Goal: Information Seeking & Learning: Compare options

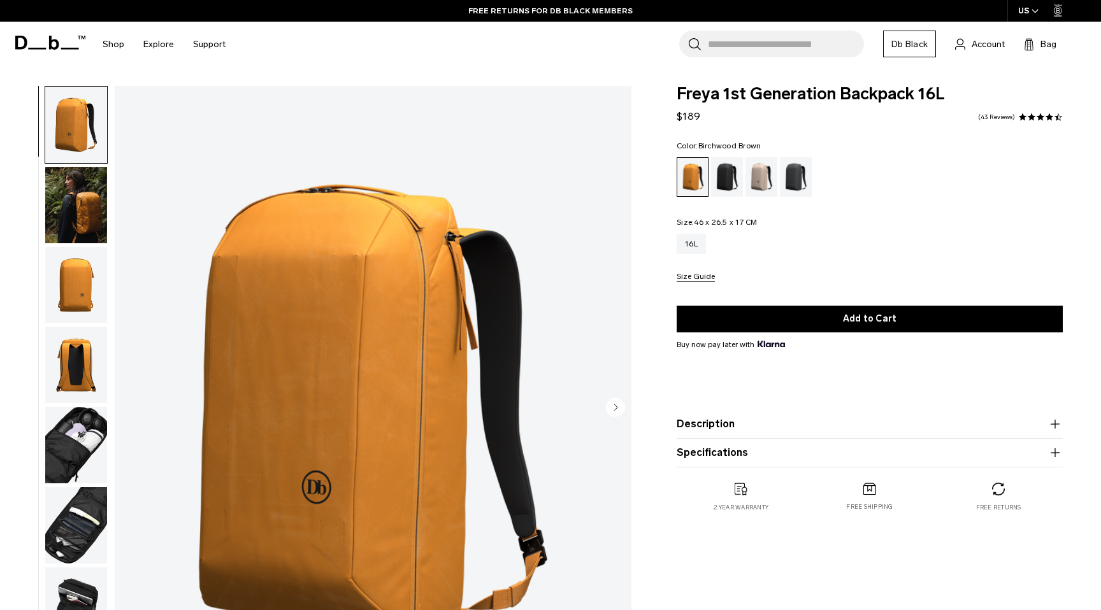
click at [709, 448] on button "Specifications" at bounding box center [870, 452] width 386 height 15
click at [707, 425] on button "Description" at bounding box center [870, 424] width 386 height 15
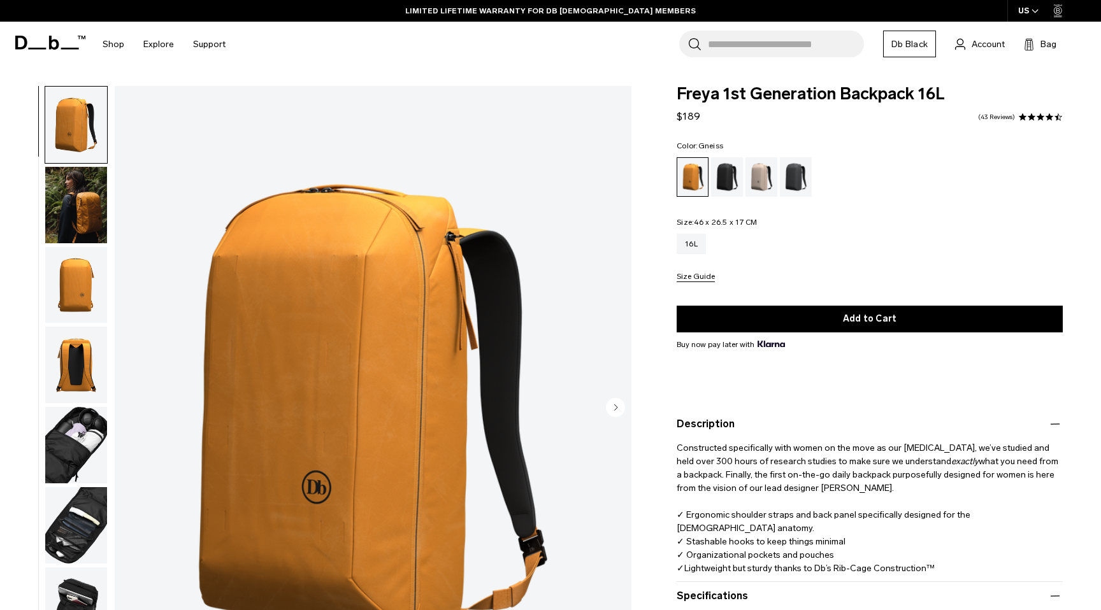
click at [795, 175] on div "Gneiss" at bounding box center [796, 177] width 32 height 40
